Goal: Browse casually: Explore the website without a specific task or goal

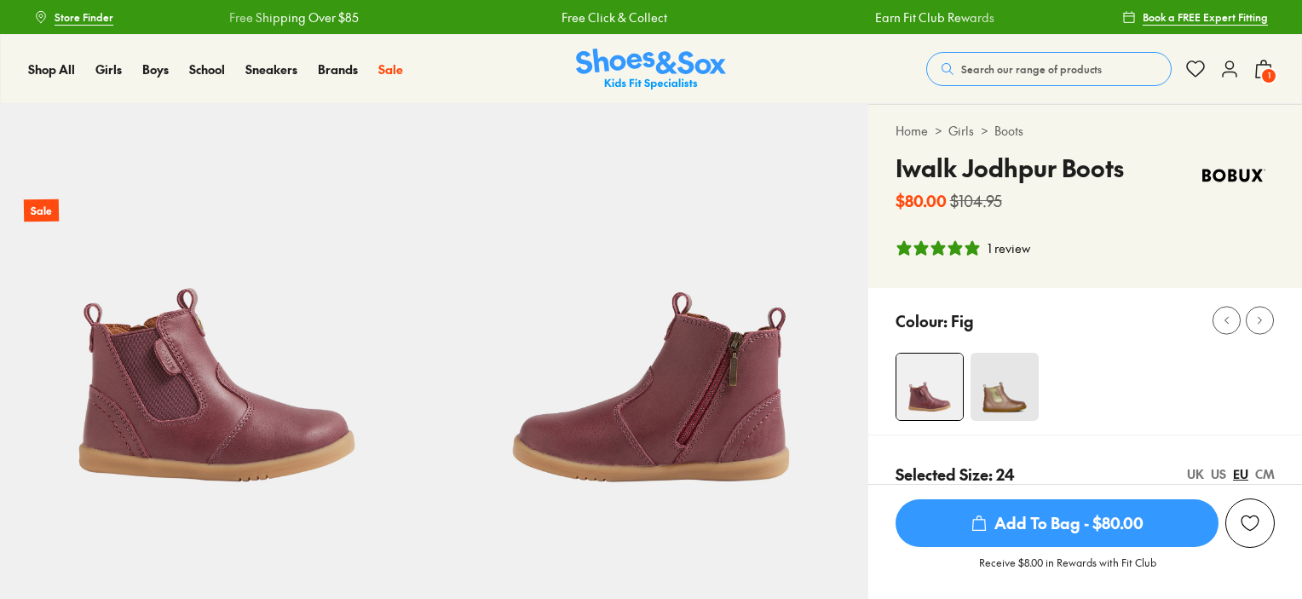
select select "*"
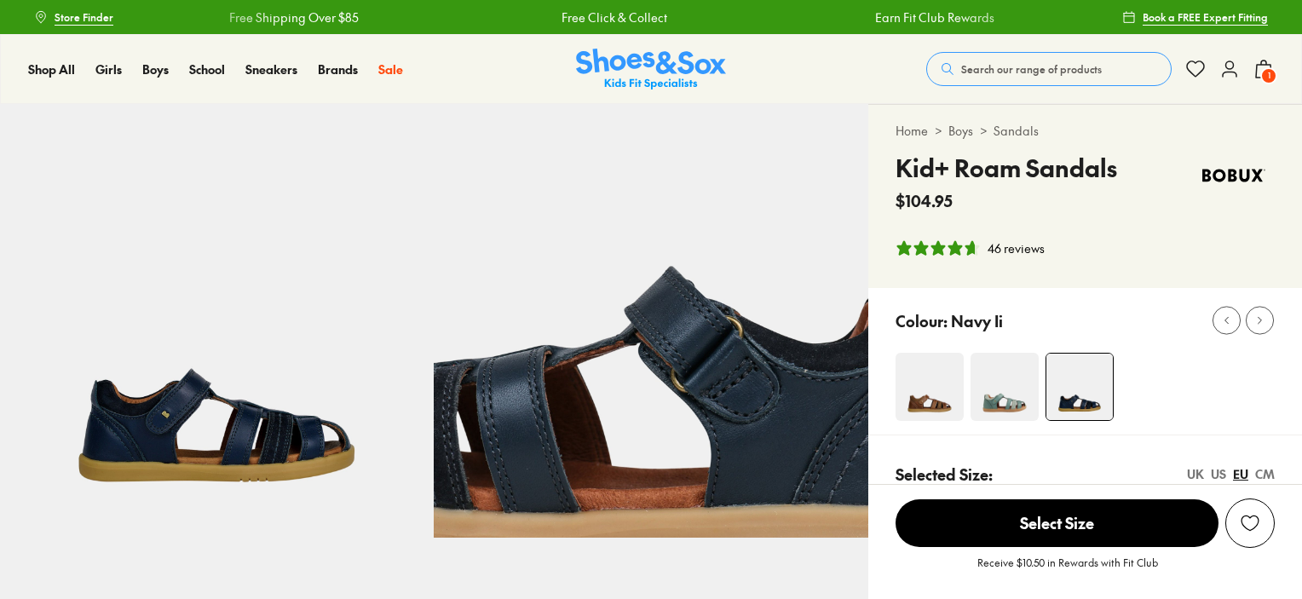
select select "*"
